Goal: Task Accomplishment & Management: Use online tool/utility

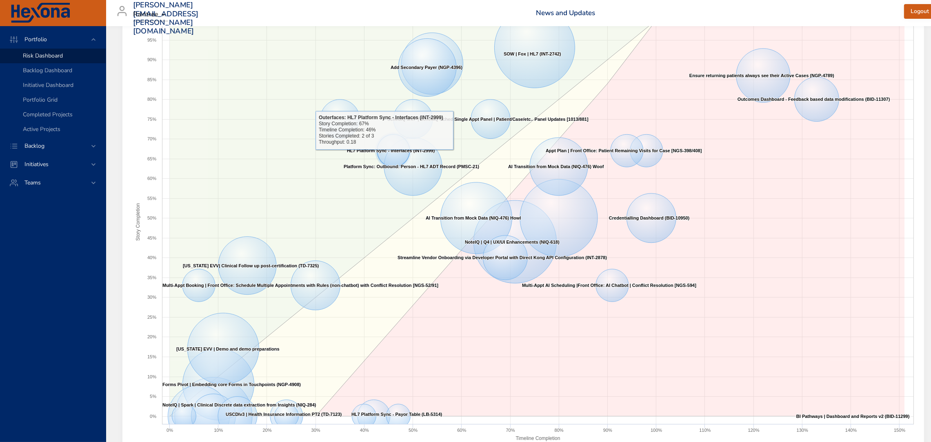
scroll to position [55, 0]
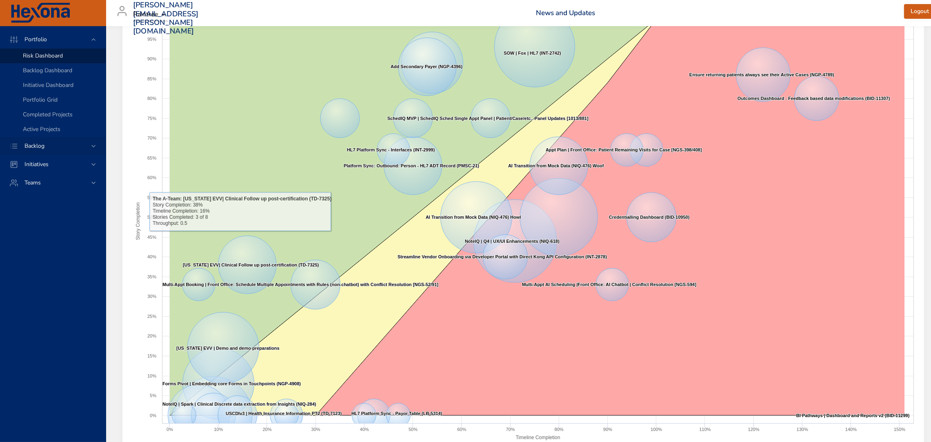
click at [49, 145] on span "Backlog" at bounding box center [34, 146] width 33 height 8
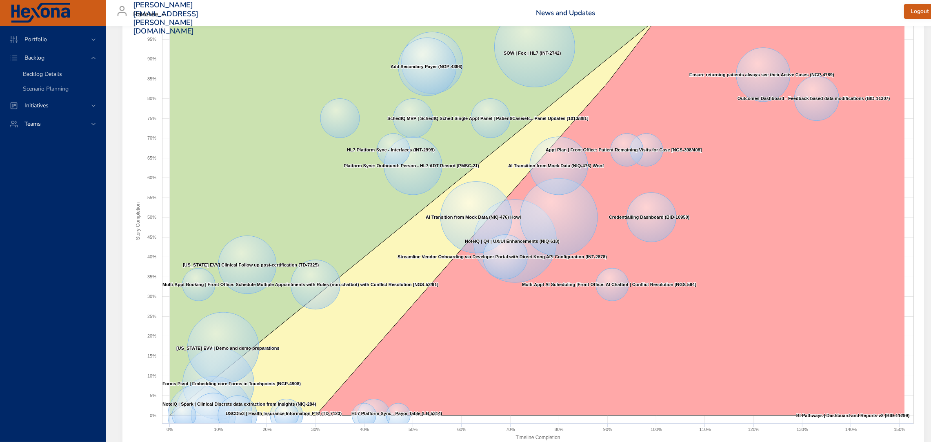
click at [67, 77] on div "Backlog Details" at bounding box center [61, 74] width 76 height 8
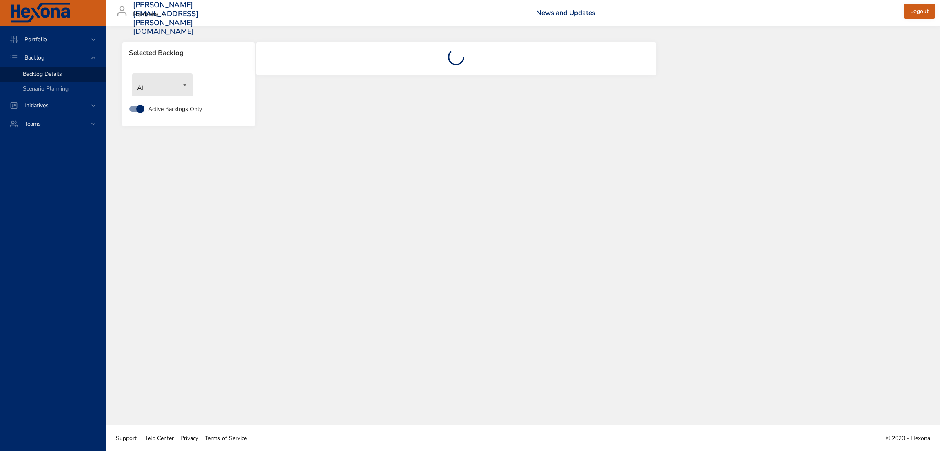
click at [179, 74] on body "Portfolio Backlog Backlog Details Scenario Planning Initiatives Teams [PERSON_N…" at bounding box center [470, 225] width 940 height 451
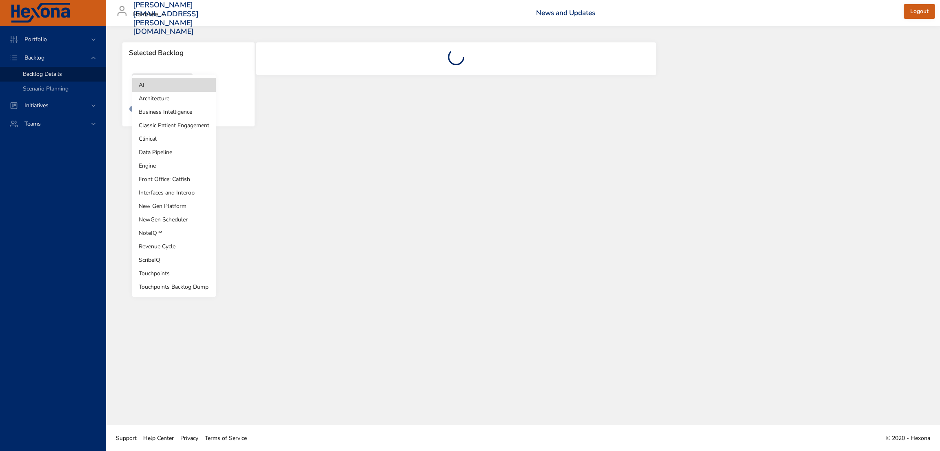
click at [177, 220] on li "NewGen Scheduler" at bounding box center [174, 219] width 84 height 13
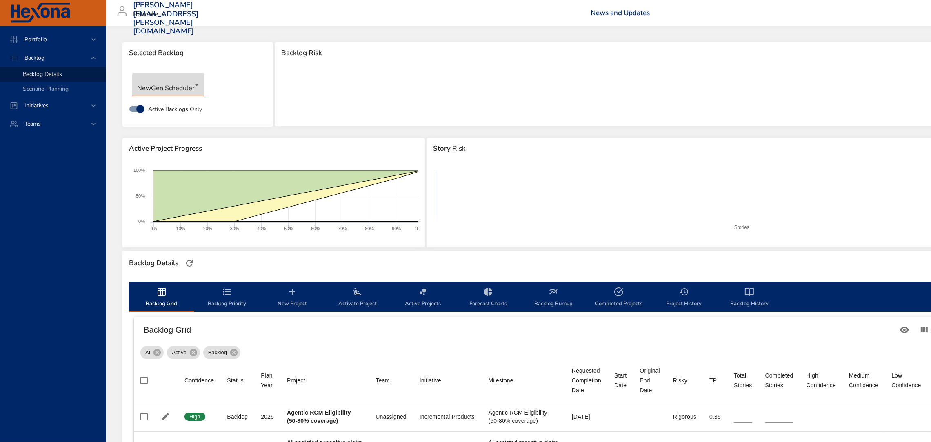
type input "*"
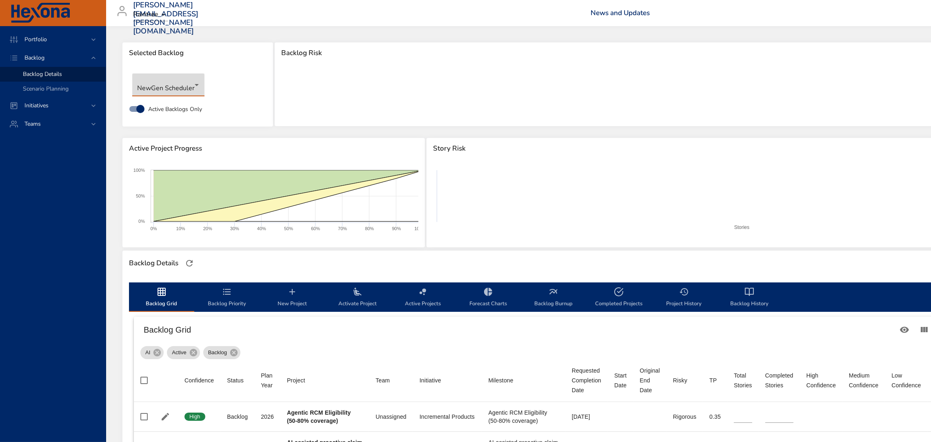
type input "*"
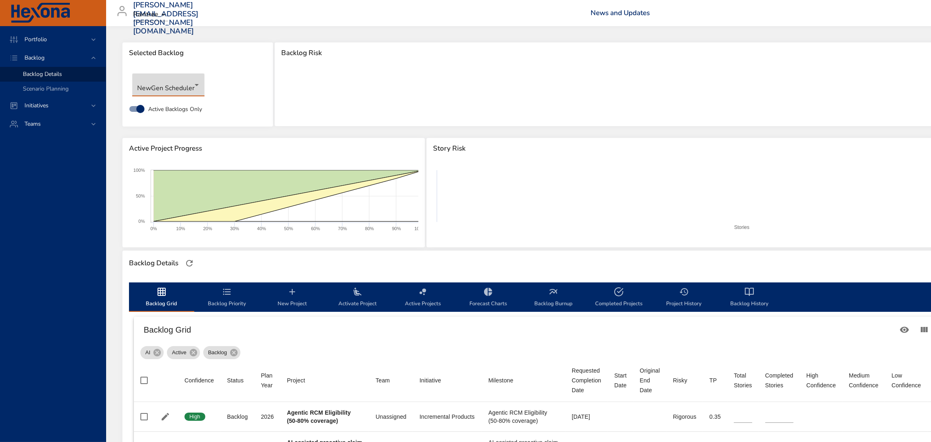
type input "*"
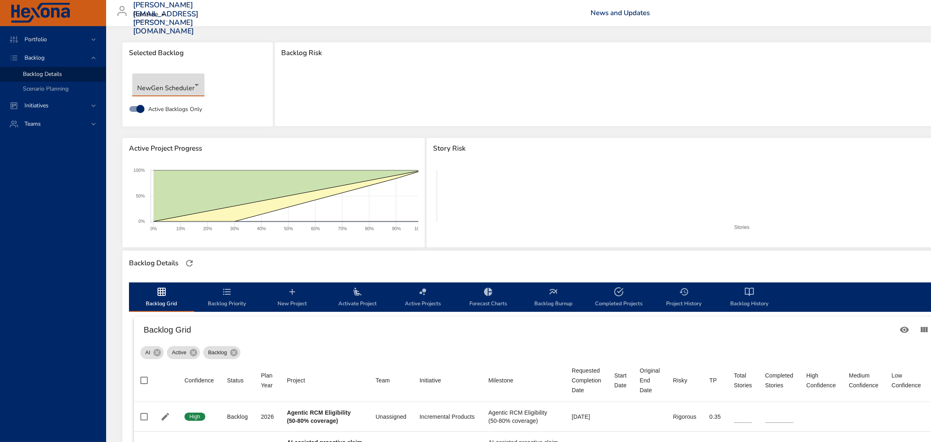
type input "*"
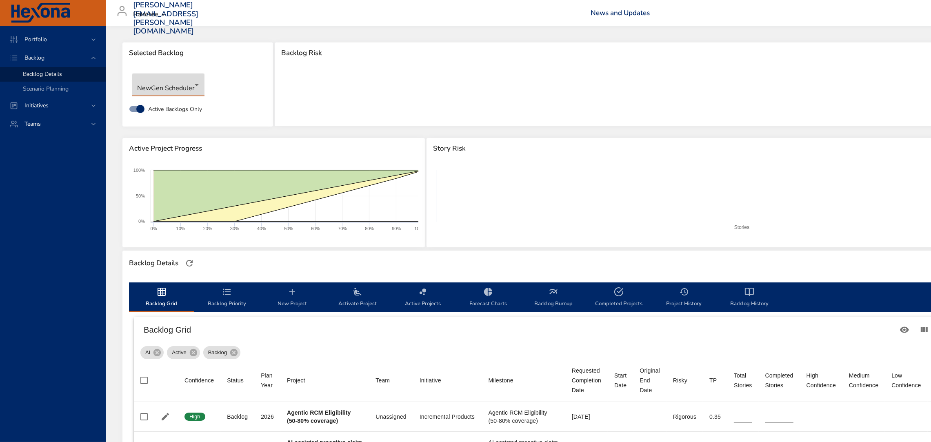
type input "*"
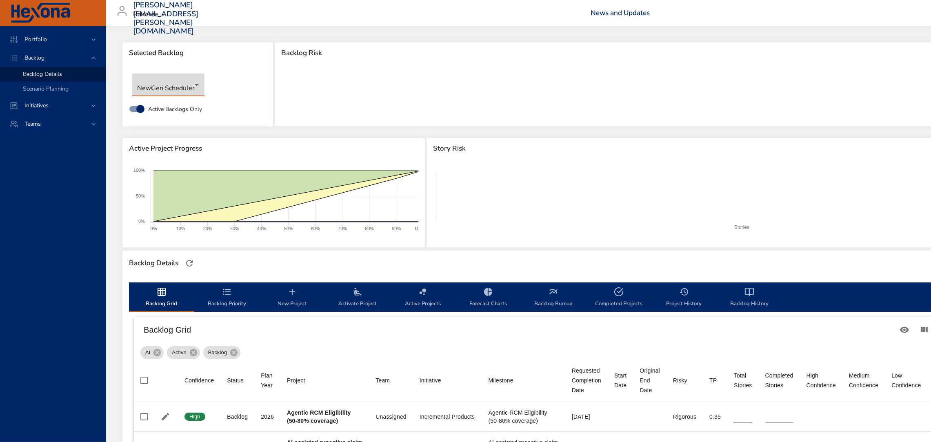
type input "*"
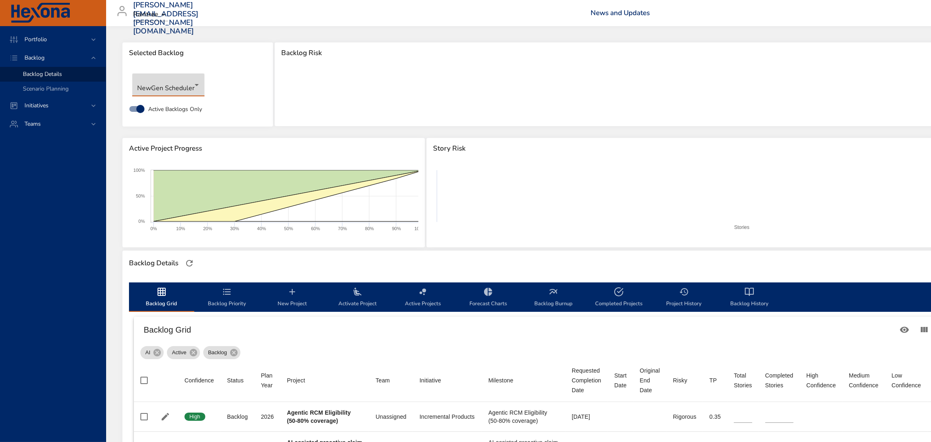
type input "*"
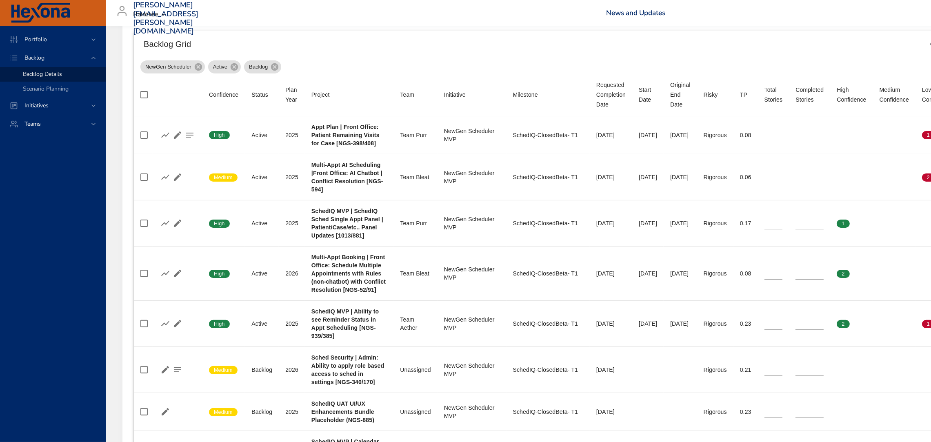
scroll to position [289, 0]
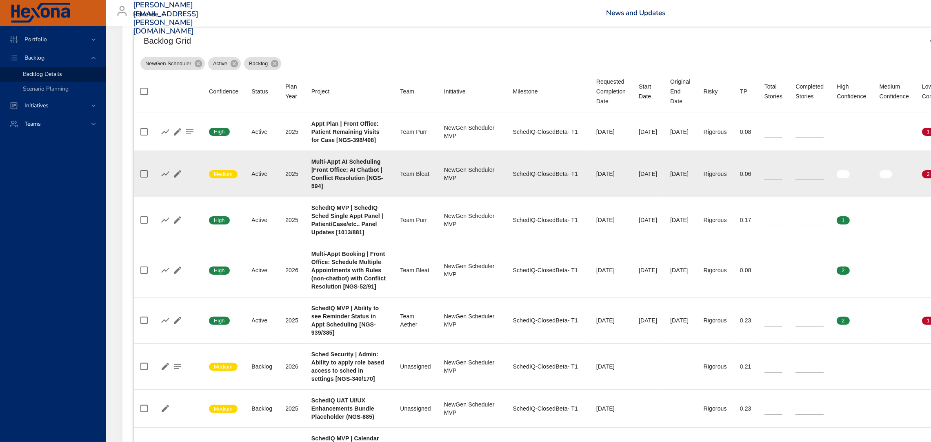
click at [161, 180] on td at bounding box center [178, 174] width 50 height 46
click at [165, 175] on icon "button" at bounding box center [165, 174] width 10 height 10
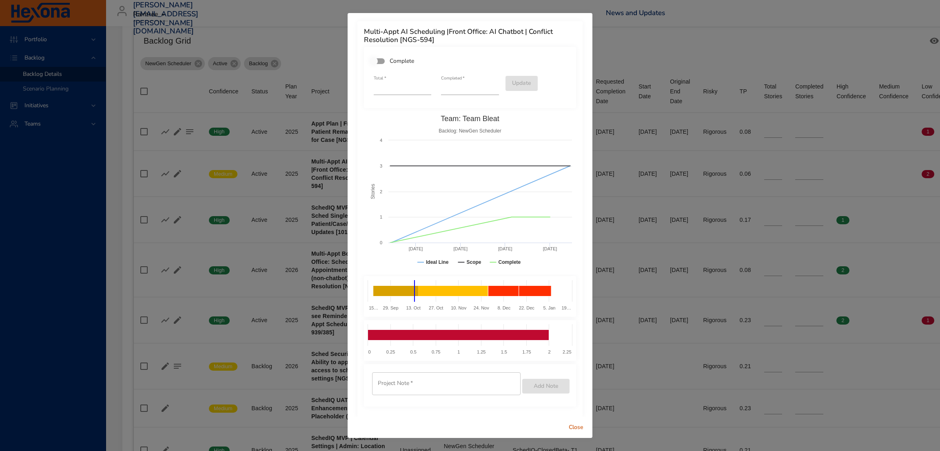
type input "*"
click at [489, 85] on input "*" at bounding box center [470, 88] width 58 height 13
click at [513, 82] on span "Update" at bounding box center [521, 83] width 19 height 10
type input "*"
click at [572, 428] on span "Close" at bounding box center [577, 428] width 20 height 10
